Goal: Task Accomplishment & Management: Use online tool/utility

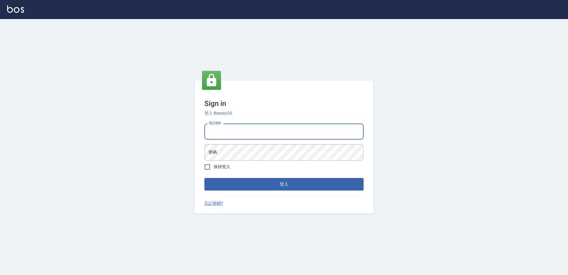
drag, startPoint x: 251, startPoint y: 132, endPoint x: 250, endPoint y: 137, distance: 5.3
click at [251, 132] on input "電話號碼" at bounding box center [283, 131] width 159 height 16
type input "0426865599"
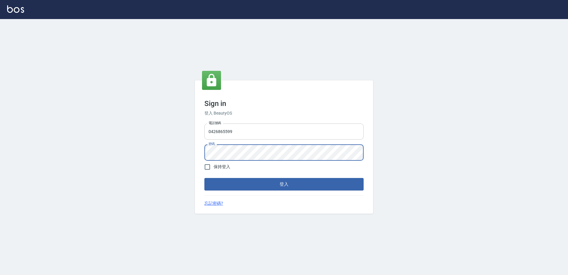
click at [204, 178] on button "登入" at bounding box center [283, 184] width 159 height 12
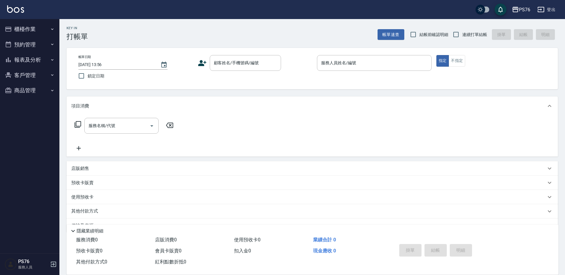
click at [465, 37] on span "連續打單結帳" at bounding box center [474, 34] width 25 height 6
click at [462, 37] on input "連續打單結帳" at bounding box center [456, 34] width 12 height 12
checkbox input "true"
click at [262, 63] on input "顧客姓名/手機號碼/編號" at bounding box center [240, 63] width 57 height 10
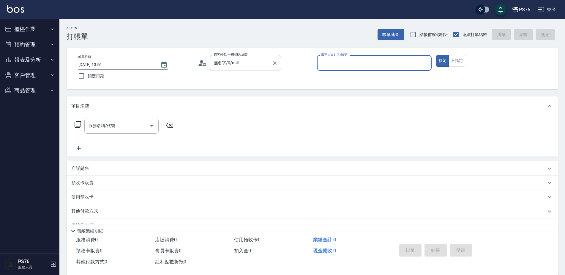
type input "無名字/0/null"
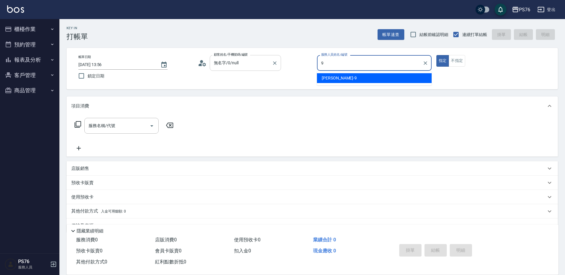
type input "[PERSON_NAME]-9"
type button "true"
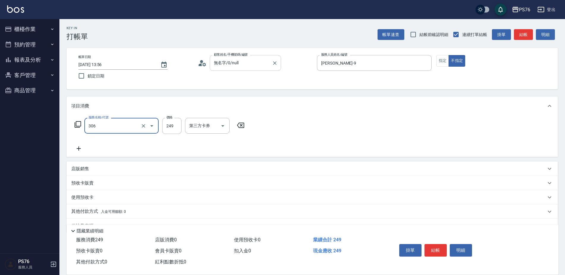
type input "剪髮(306)"
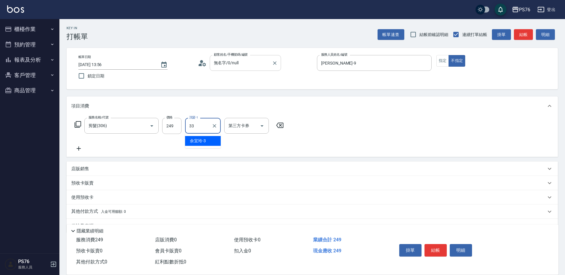
type input "[PERSON_NAME]33"
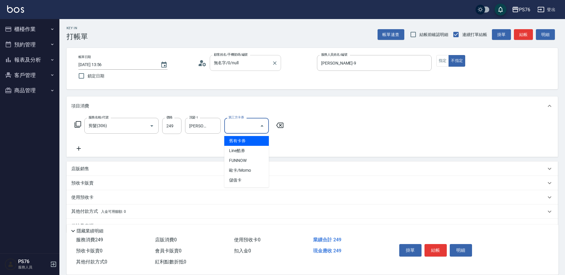
type input "儲值卡"
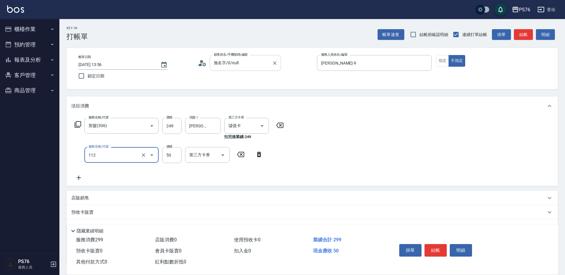
type input "精油50(112)"
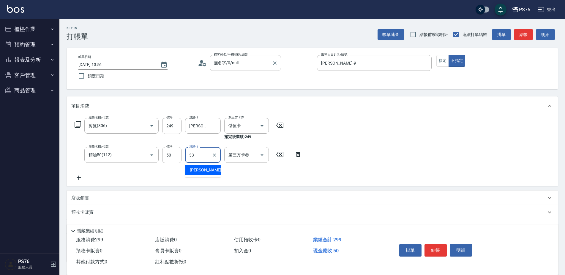
type input "[PERSON_NAME]33"
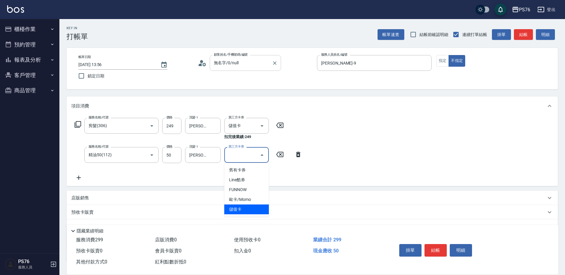
type input "儲值卡"
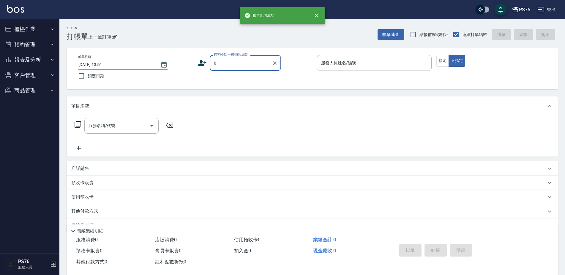
type input "無名字/0/null"
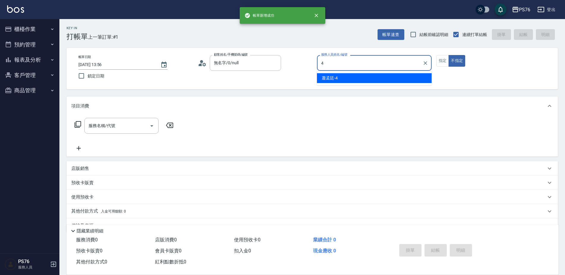
type input "[PERSON_NAME]-4"
type button "false"
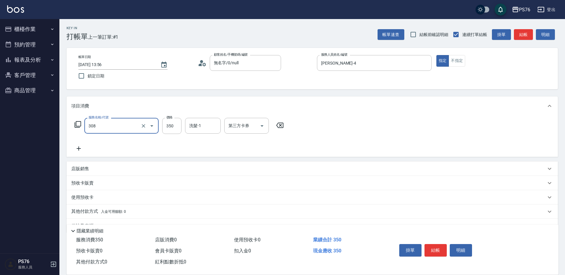
type input "洗+剪(308)"
type input "[PERSON_NAME]-24"
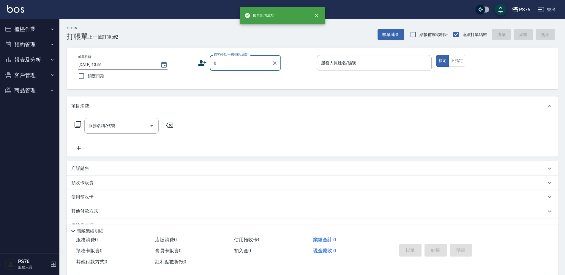
type input "無名字/0/null"
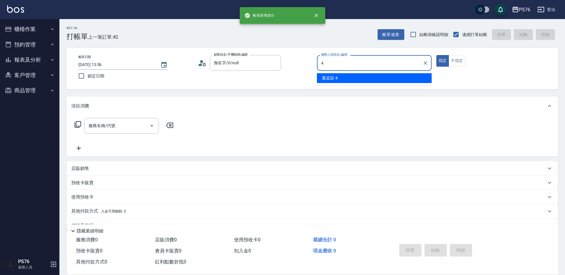
type input "[PERSON_NAME]-4"
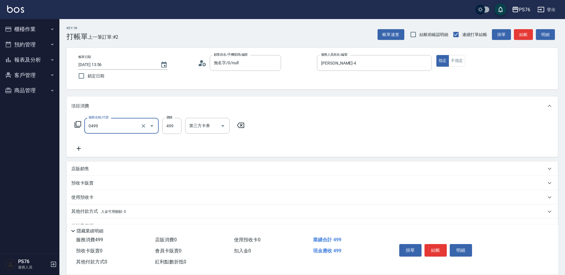
type input "[PERSON_NAME]499(0499)"
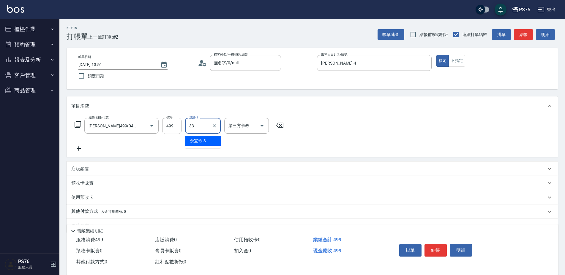
type input "[PERSON_NAME]33"
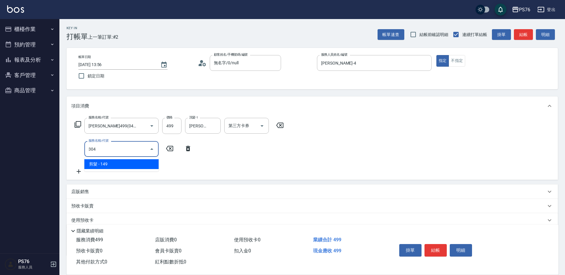
type input "剪髮(304)"
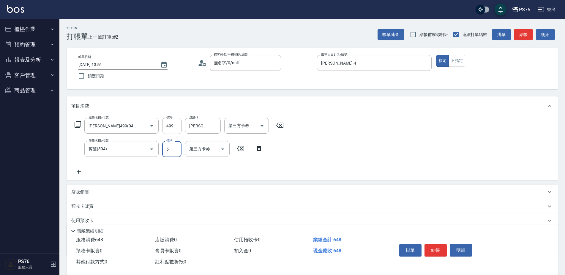
type input "50"
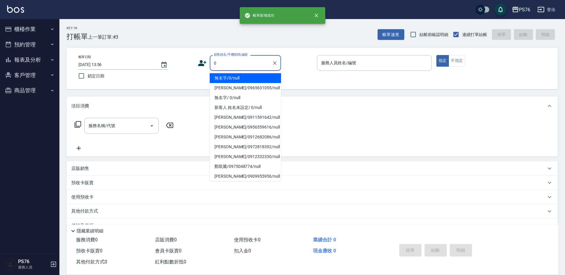
type input "無名字/0/null"
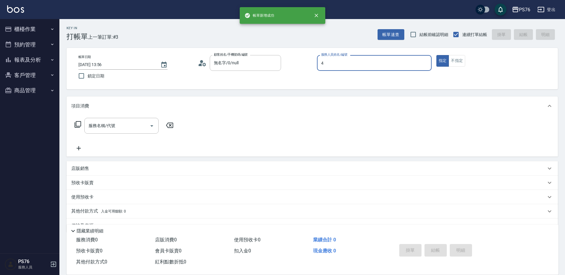
type input "[PERSON_NAME]-4"
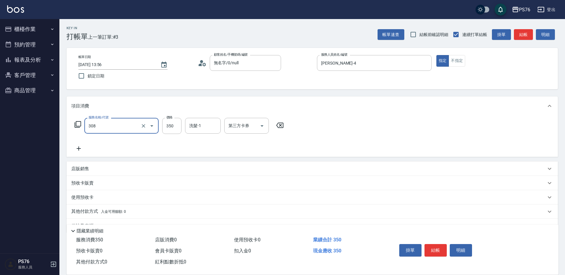
type input "洗+剪(308)"
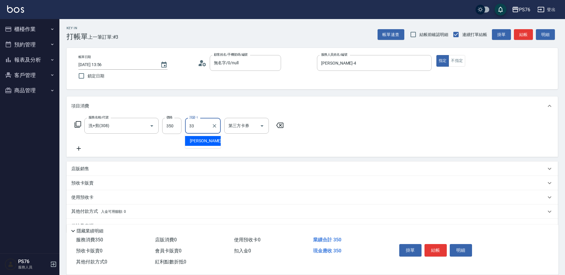
type input "[PERSON_NAME]33"
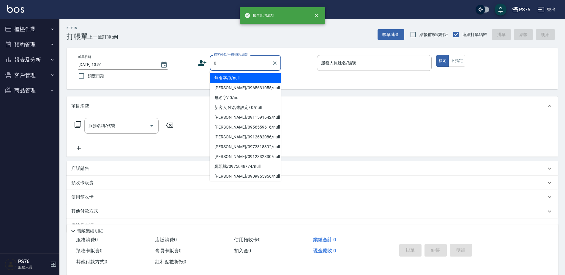
type input "無名字/0/null"
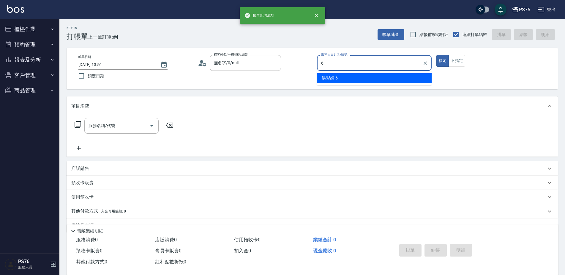
type input "[PERSON_NAME]-6"
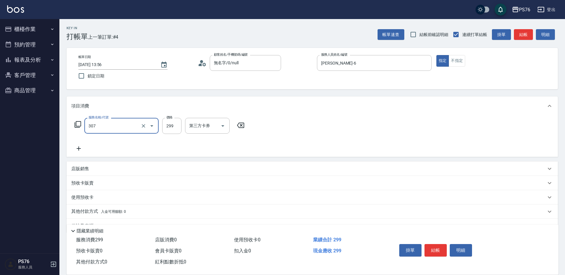
type input "剪髮(307)"
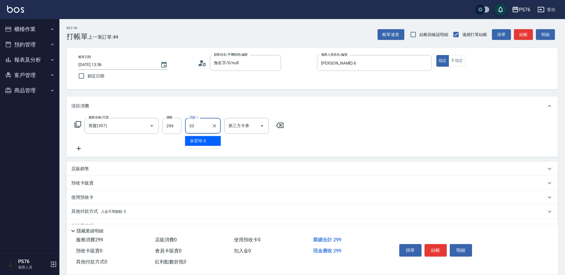
type input "[PERSON_NAME]33"
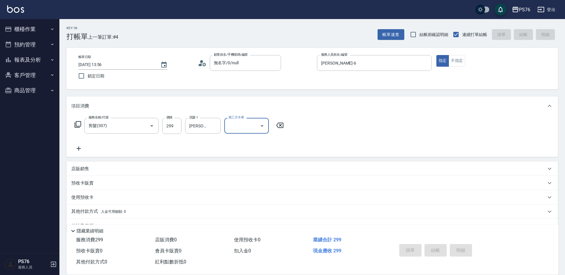
type input "[DATE] 13:57"
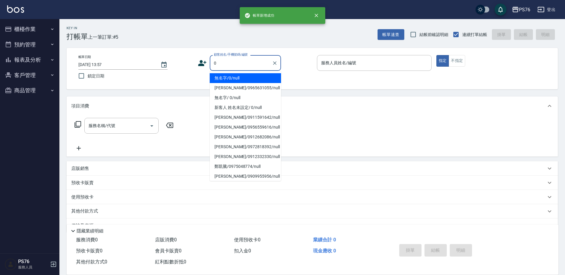
type input "無名字/0/null"
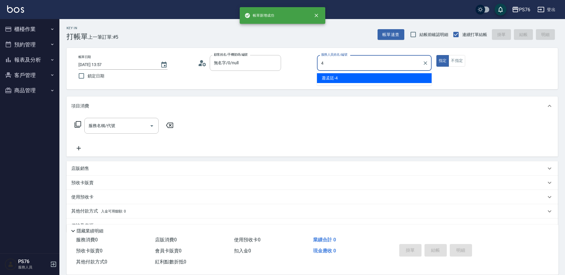
type input "[PERSON_NAME]-4"
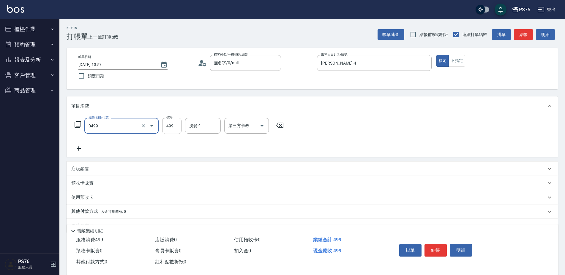
type input "[PERSON_NAME]499(0499)"
type input "[PERSON_NAME]-24"
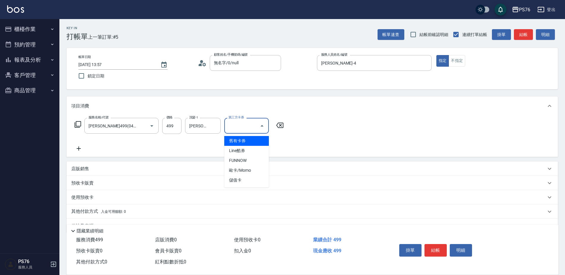
type input "儲值卡"
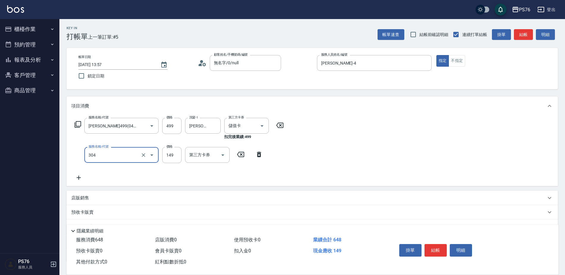
type input "剪髮(304)"
type input "50"
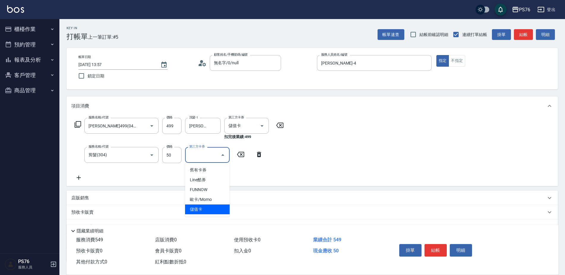
type input "儲值卡"
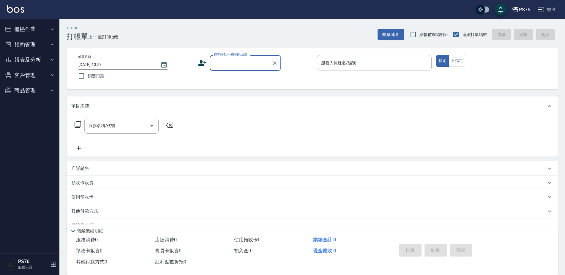
click at [238, 63] on input "顧客姓名/手機號碼/編號" at bounding box center [240, 63] width 57 height 10
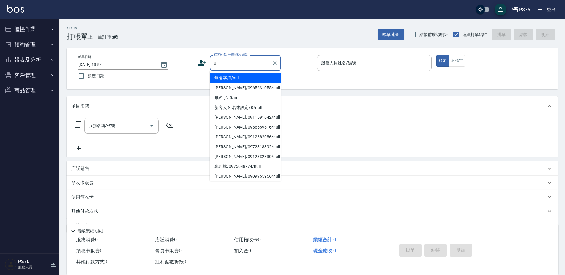
type input "無名字/0/null"
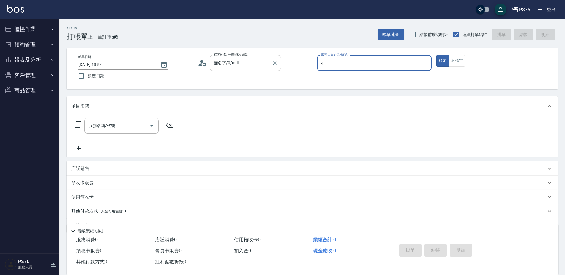
type input "[PERSON_NAME]-4"
click at [145, 166] on div "店販銷售" at bounding box center [308, 168] width 475 height 6
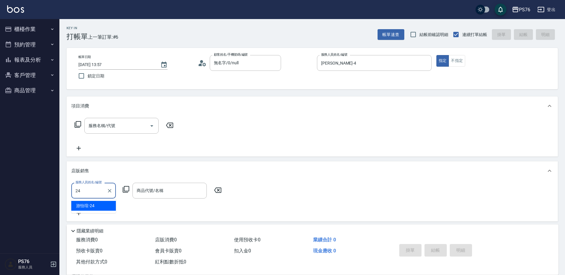
type input "[PERSON_NAME]-24"
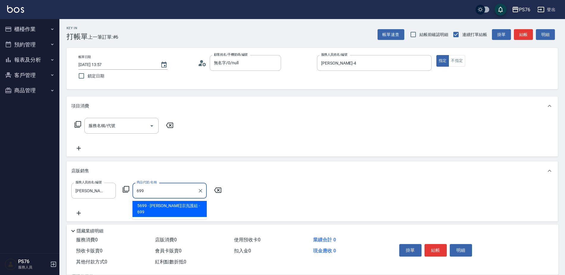
type input "[PERSON_NAME]涼洗護組"
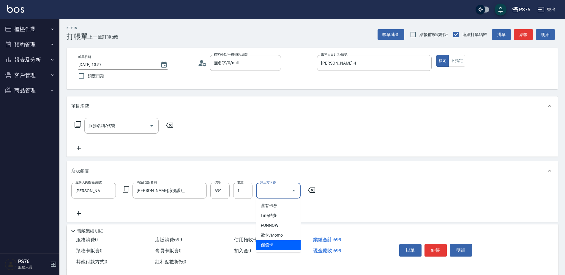
type input "儲值卡"
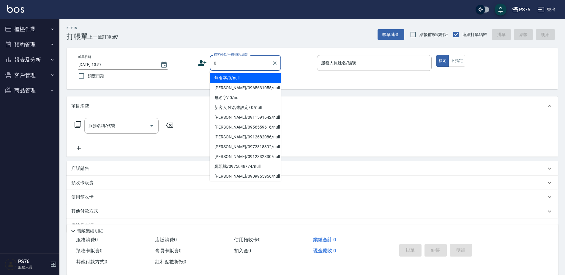
type input "無名字/0/null"
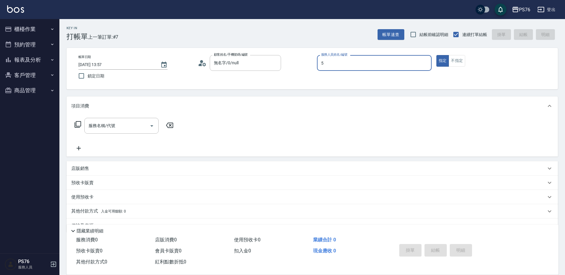
type input "[PERSON_NAME]-5"
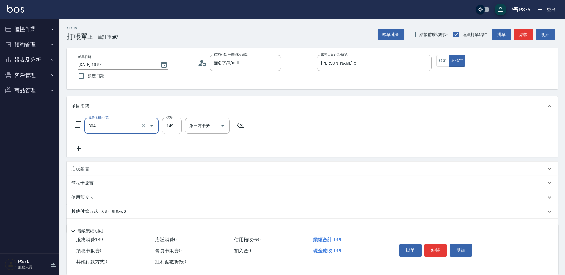
type input "剪髮(304)"
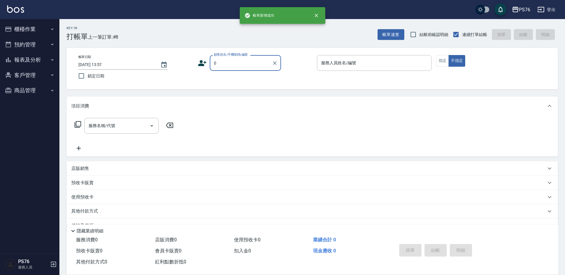
type input "無名字/0/null"
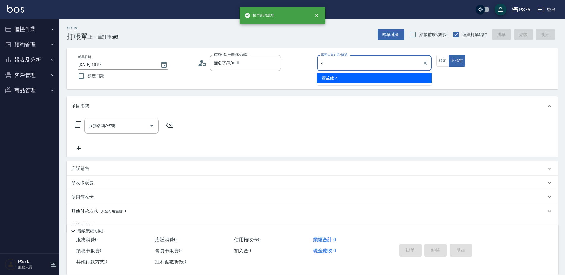
type input "[PERSON_NAME]-4"
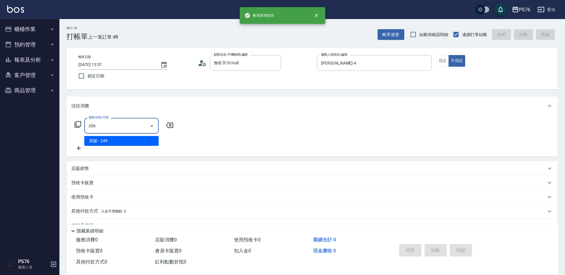
type input "剪髮(306)"
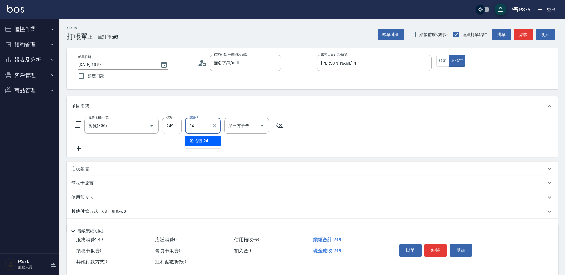
type input "[PERSON_NAME]-24"
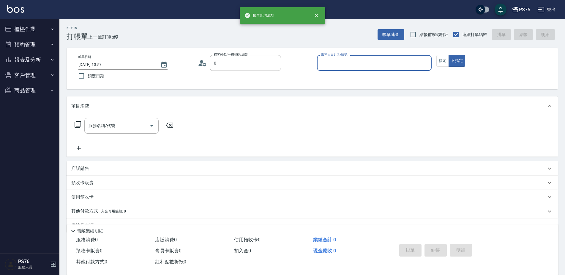
type input "無名字/0/null"
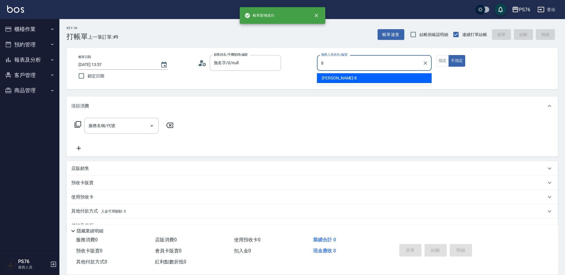
type input "[PERSON_NAME]-8"
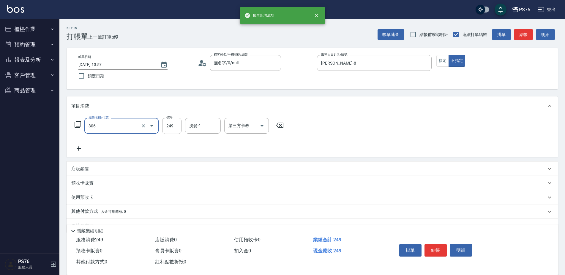
type input "剪髮(306)"
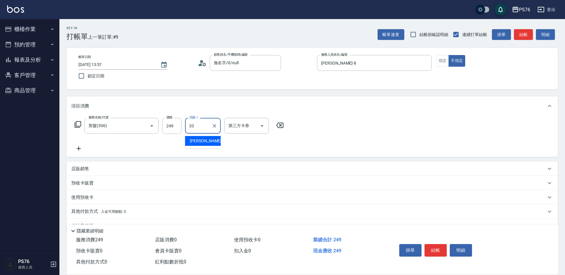
type input "[PERSON_NAME]33"
